Goal: Transaction & Acquisition: Purchase product/service

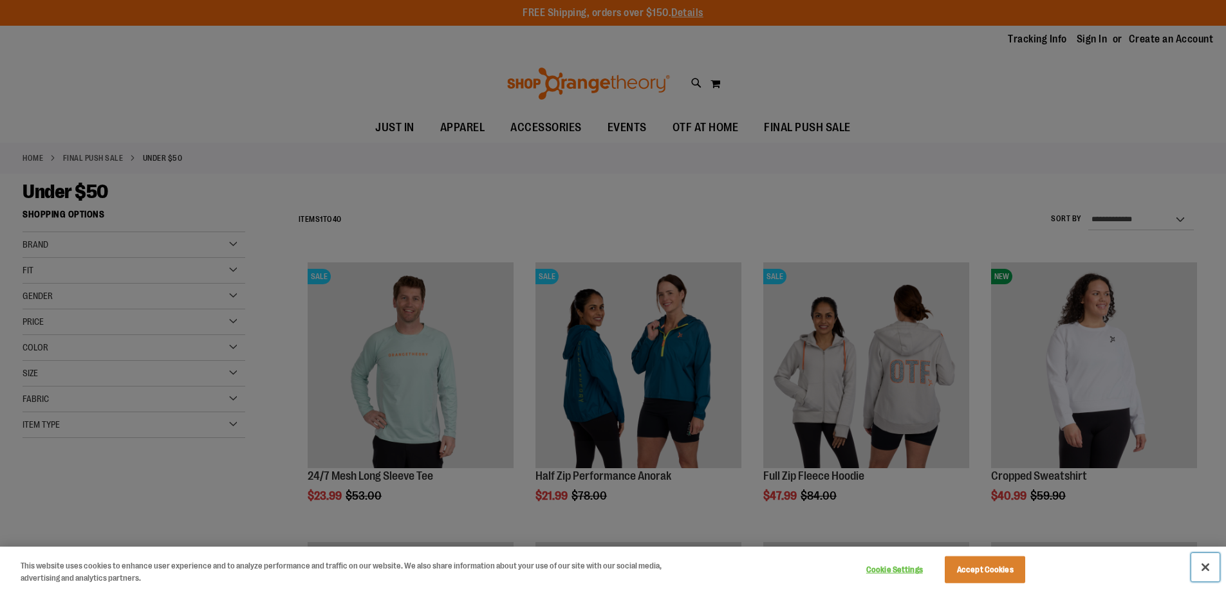
click at [1202, 571] on button "Close" at bounding box center [1205, 567] width 28 height 28
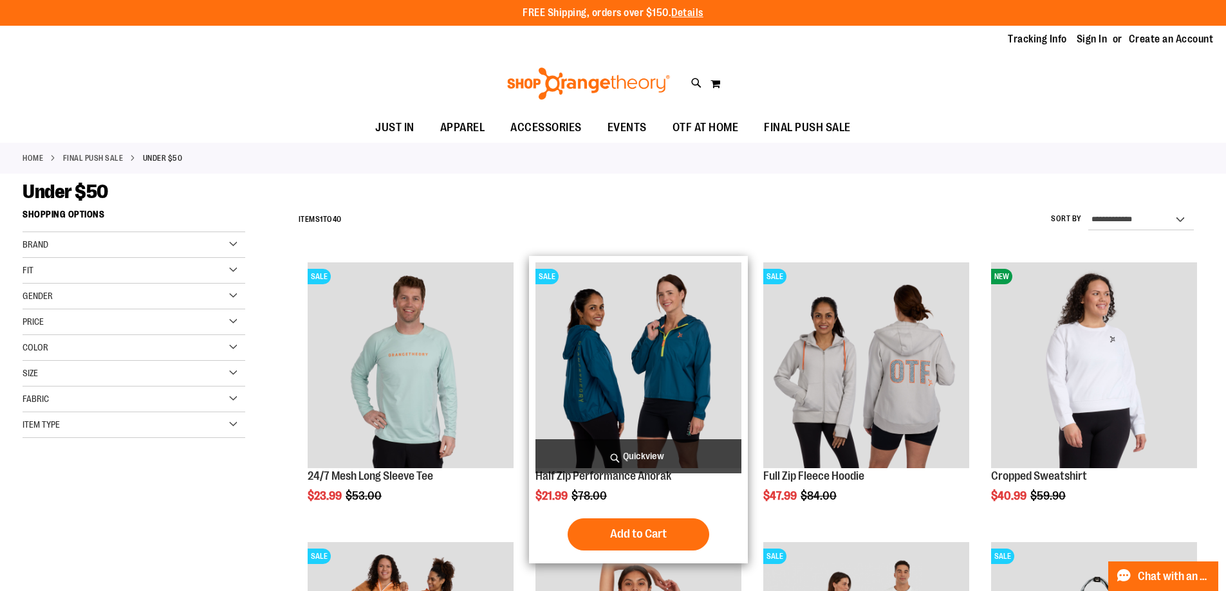
click at [663, 403] on img "product" at bounding box center [638, 366] width 206 height 206
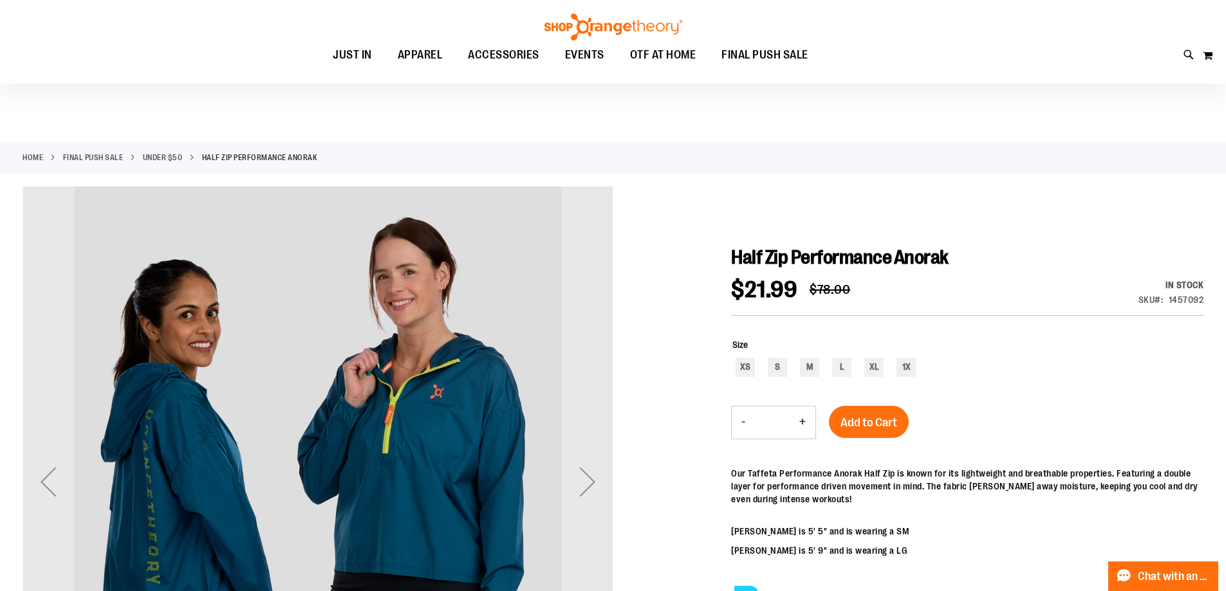
scroll to position [321, 0]
